Goal: Find specific page/section: Find specific page/section

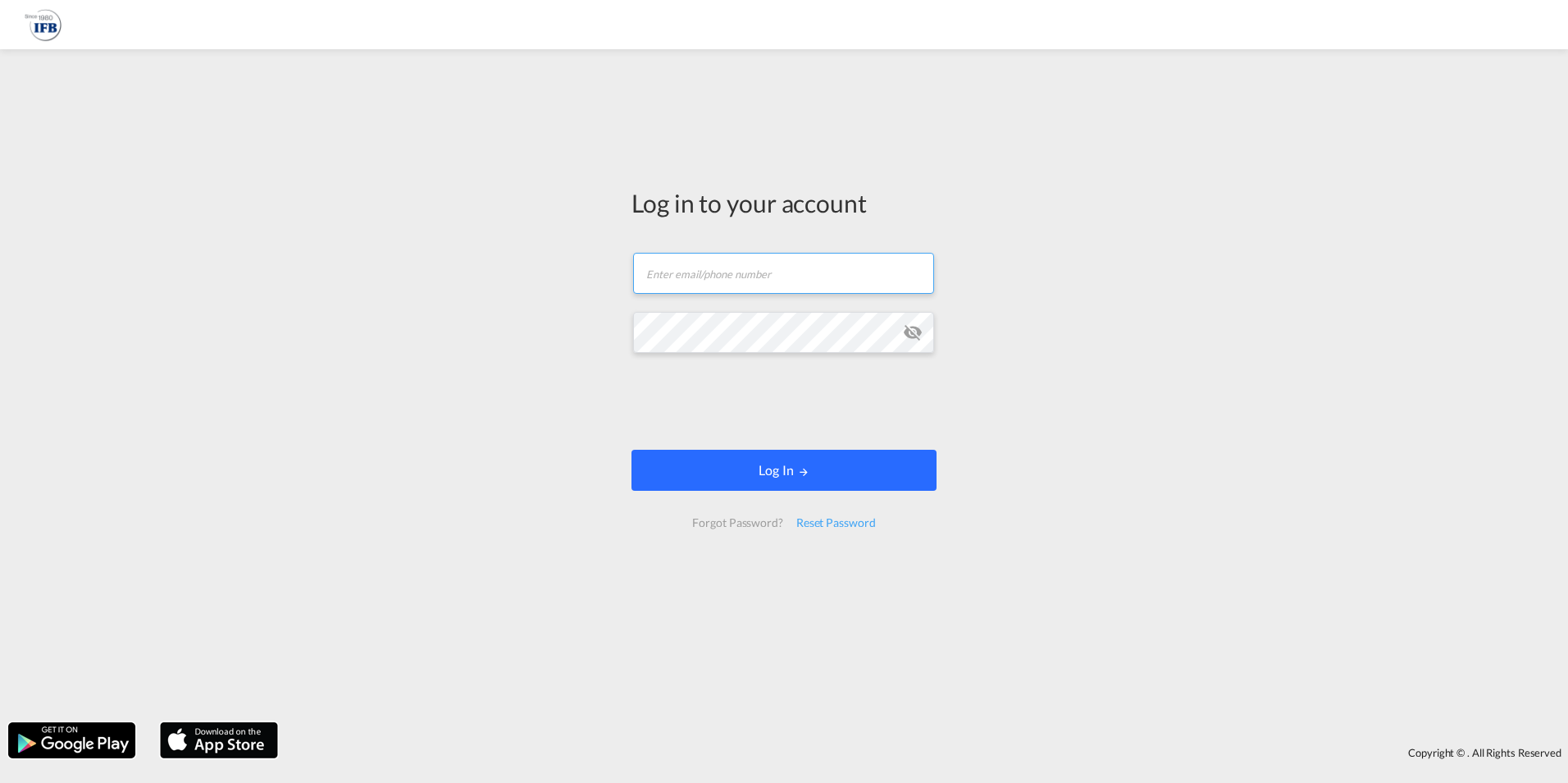
type input "[PERSON_NAME][EMAIL_ADDRESS][PERSON_NAME][DOMAIN_NAME]"
click at [766, 482] on button "Log In" at bounding box center [784, 469] width 305 height 41
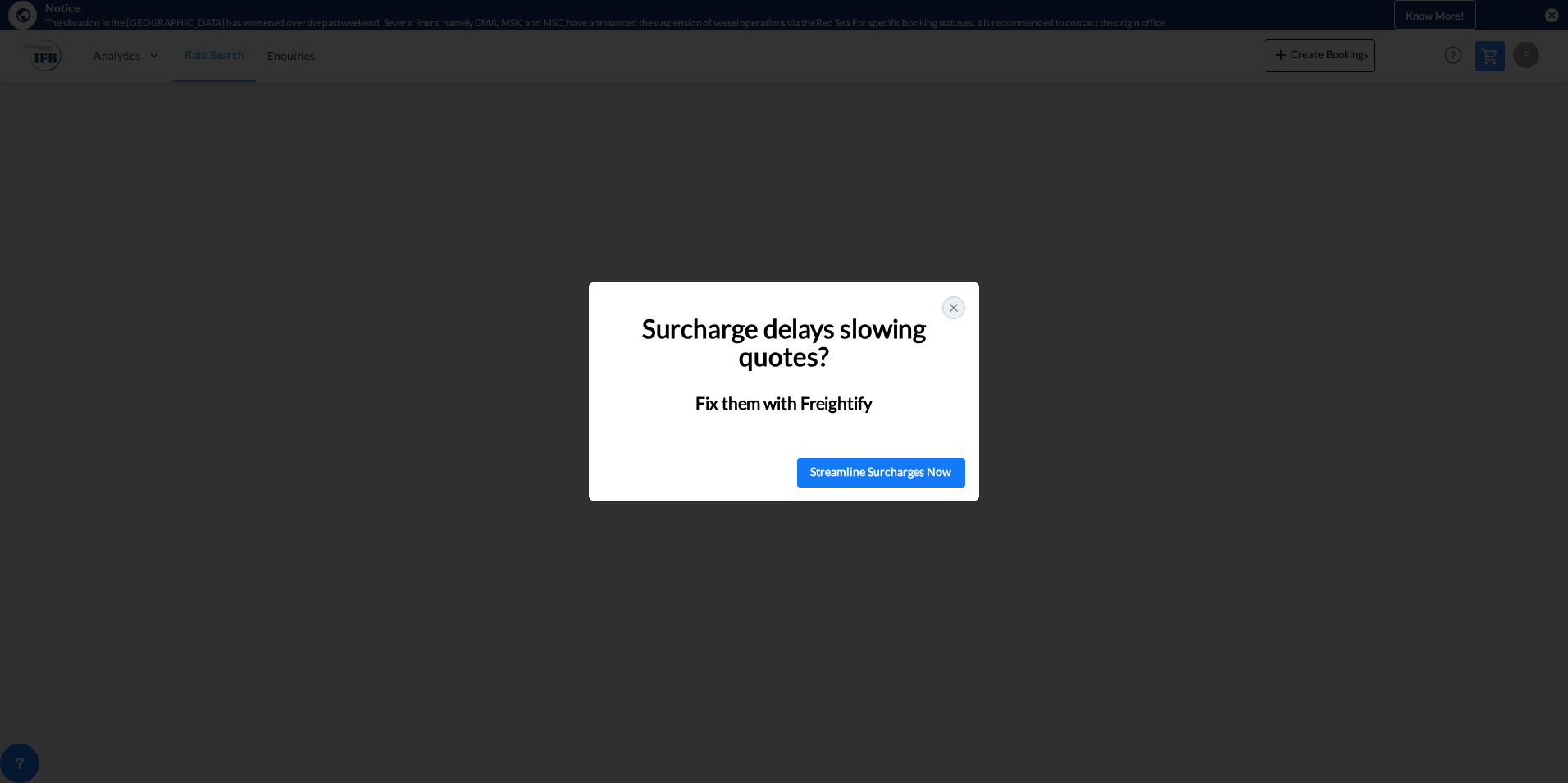
click at [951, 297] on div at bounding box center [953, 308] width 23 height 23
